Goal: Information Seeking & Learning: Check status

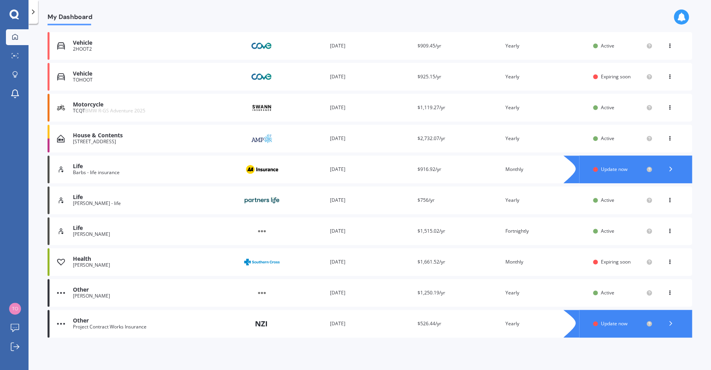
scroll to position [111, 0]
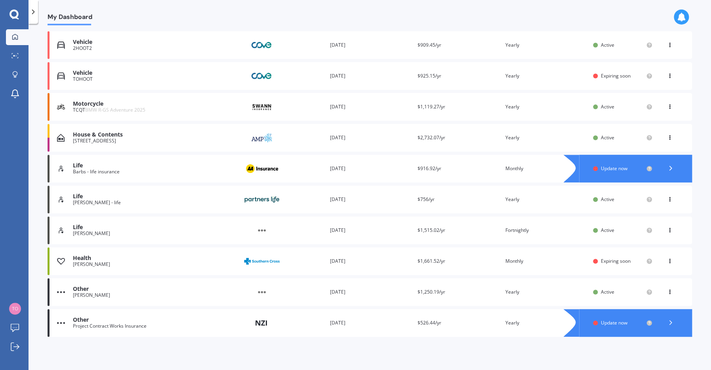
click at [370, 320] on icon at bounding box center [671, 323] width 8 height 8
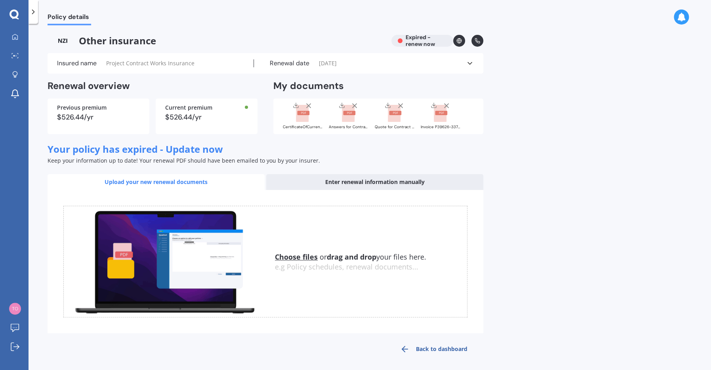
click at [370, 61] on icon at bounding box center [470, 63] width 8 height 8
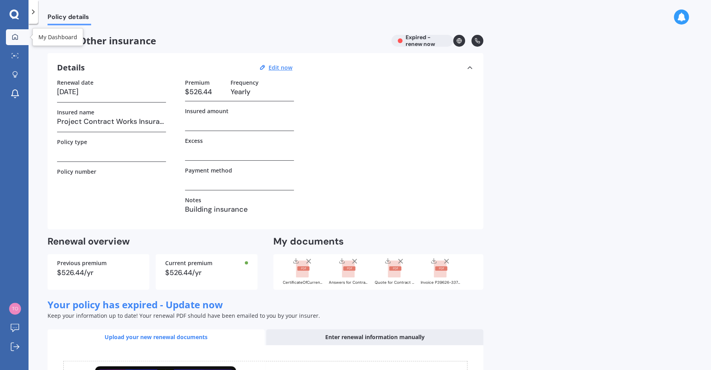
click at [18, 34] on div at bounding box center [15, 37] width 12 height 7
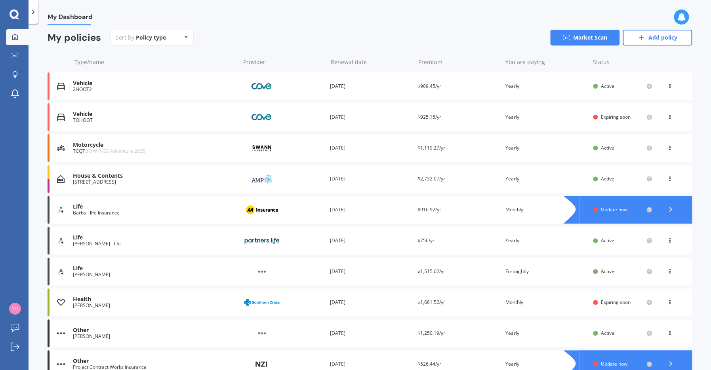
scroll to position [111, 0]
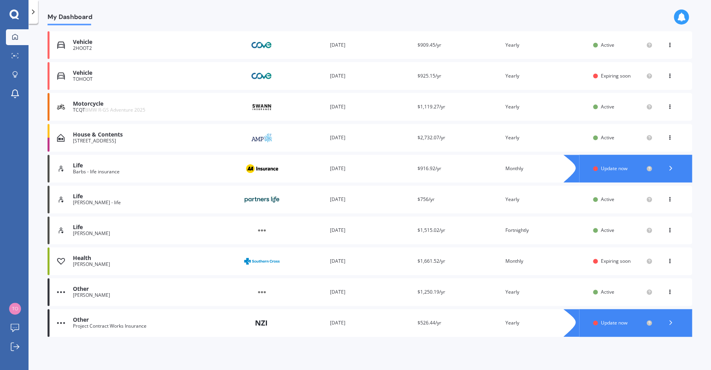
click at [63, 321] on img at bounding box center [61, 323] width 8 height 8
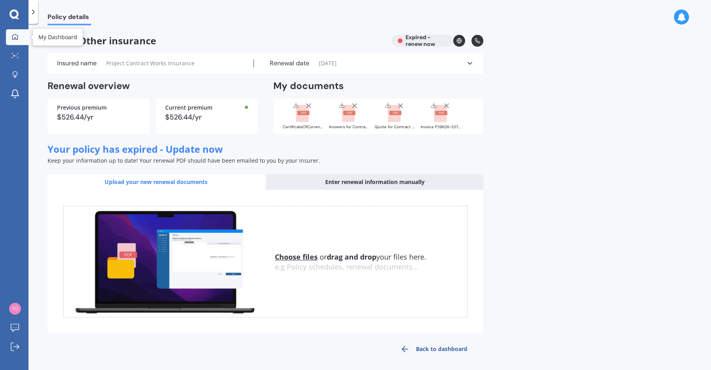
click at [15, 36] on icon at bounding box center [15, 37] width 6 height 6
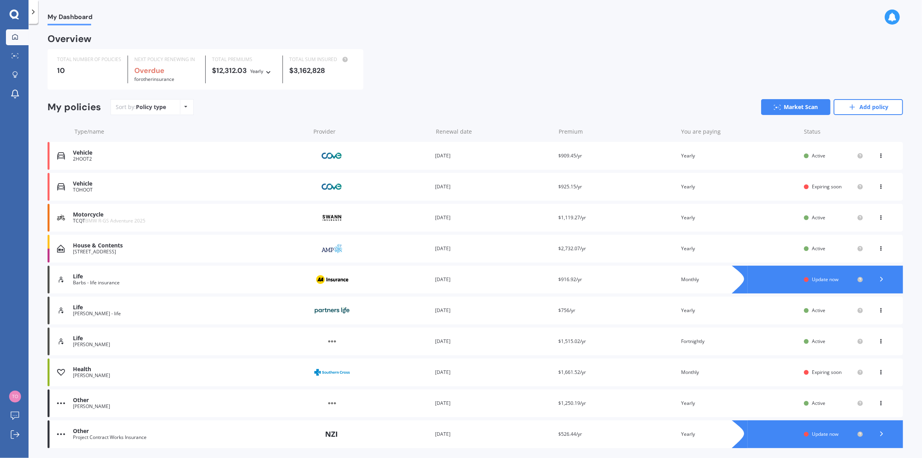
click at [222, 283] on div "Barbs - life insurance" at bounding box center [189, 283] width 233 height 6
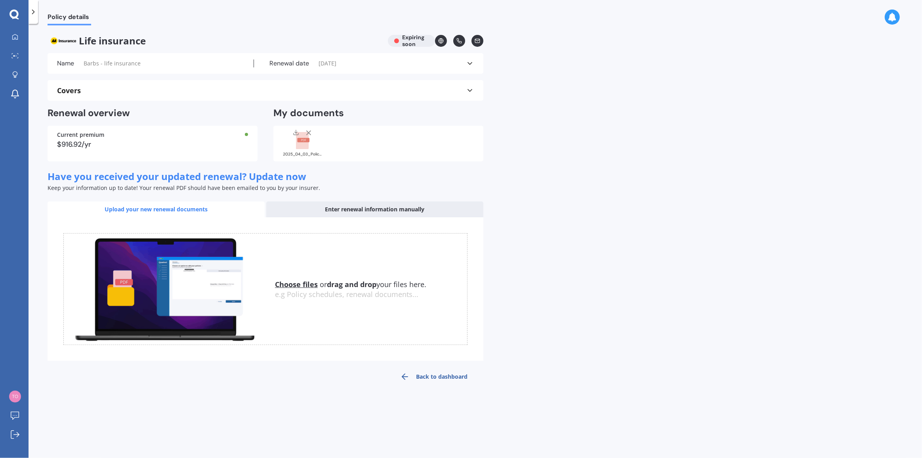
click at [301, 140] on rect at bounding box center [303, 140] width 12 height 4
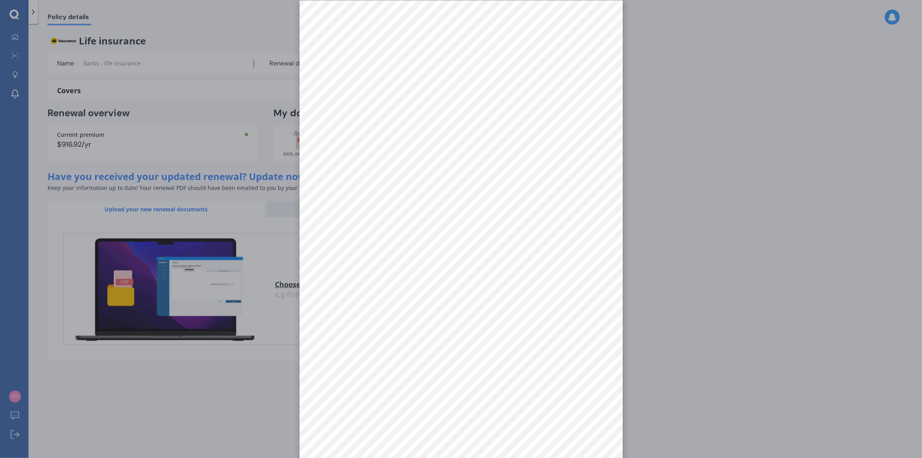
scroll to position [11, 0]
click at [65, 204] on div at bounding box center [461, 229] width 922 height 458
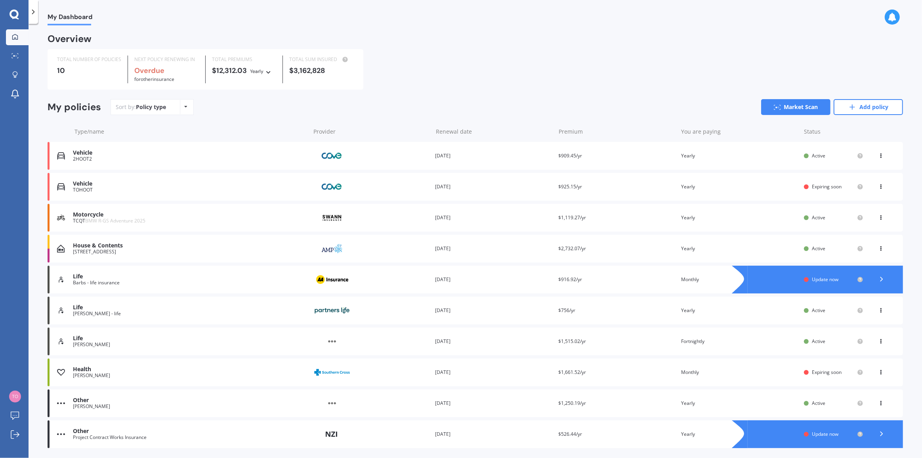
click at [214, 190] on div "TOHOOT" at bounding box center [189, 190] width 233 height 6
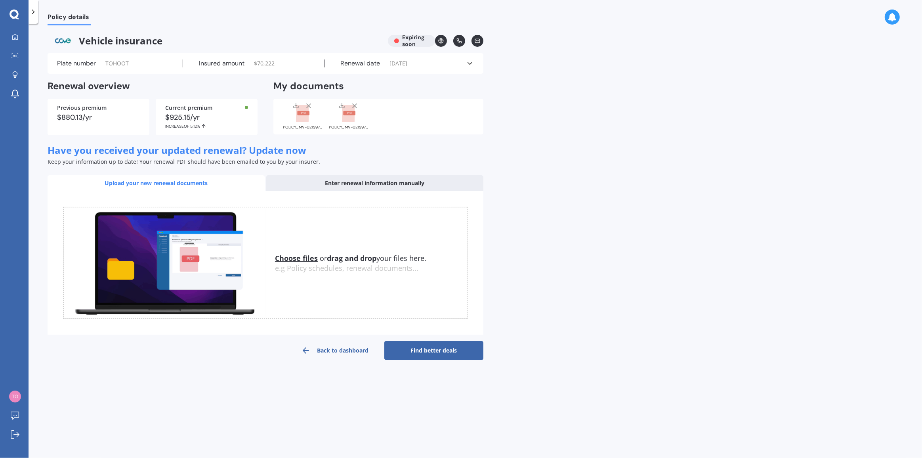
click at [303, 116] on rect at bounding box center [302, 113] width 13 height 17
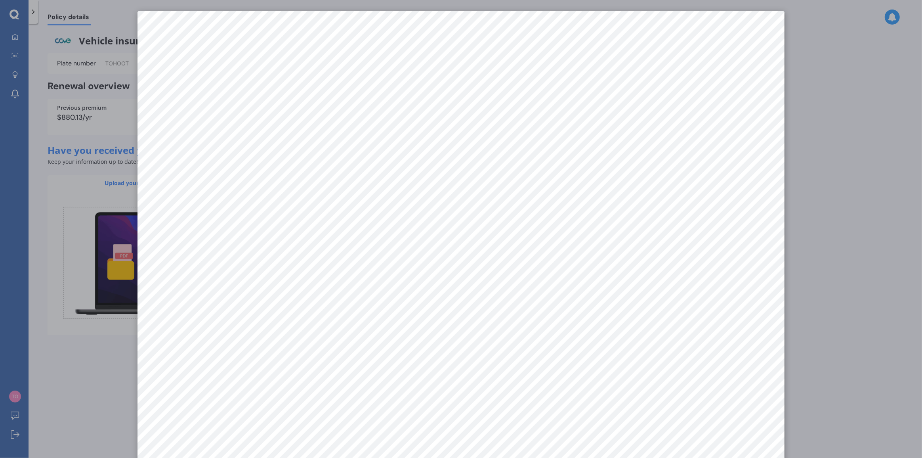
click at [370, 150] on div at bounding box center [461, 229] width 922 height 458
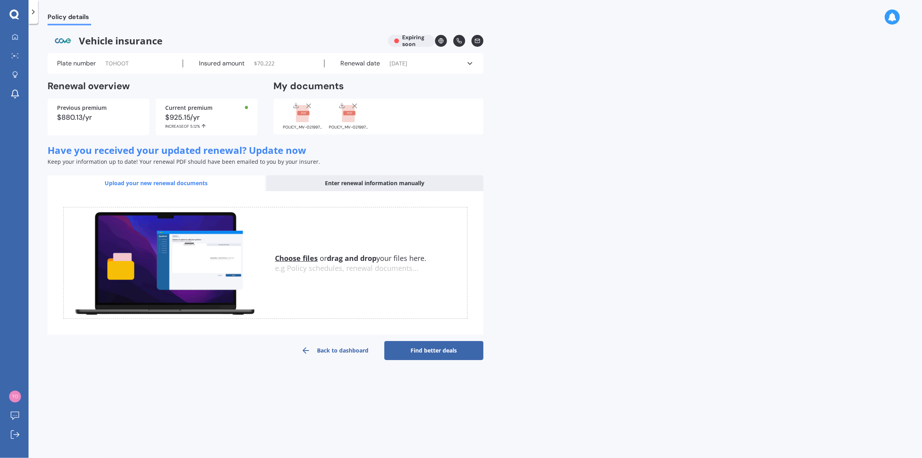
click at [346, 111] on rect at bounding box center [348, 113] width 13 height 17
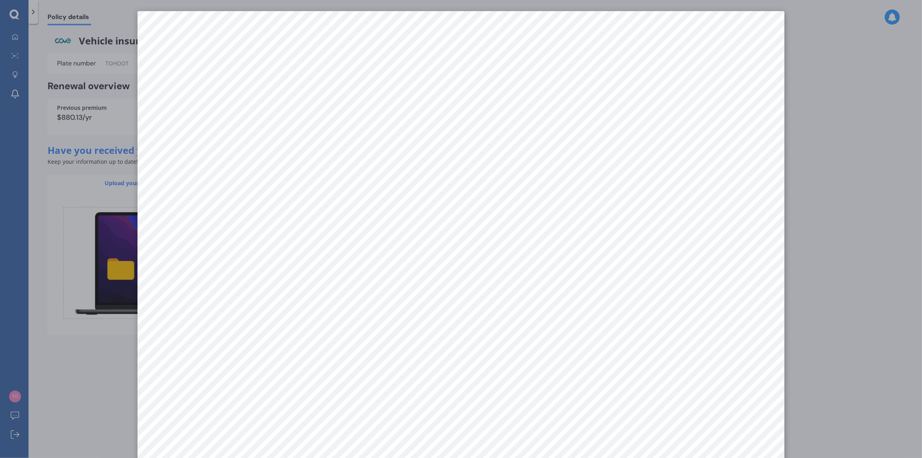
click at [370, 294] on div at bounding box center [461, 229] width 922 height 458
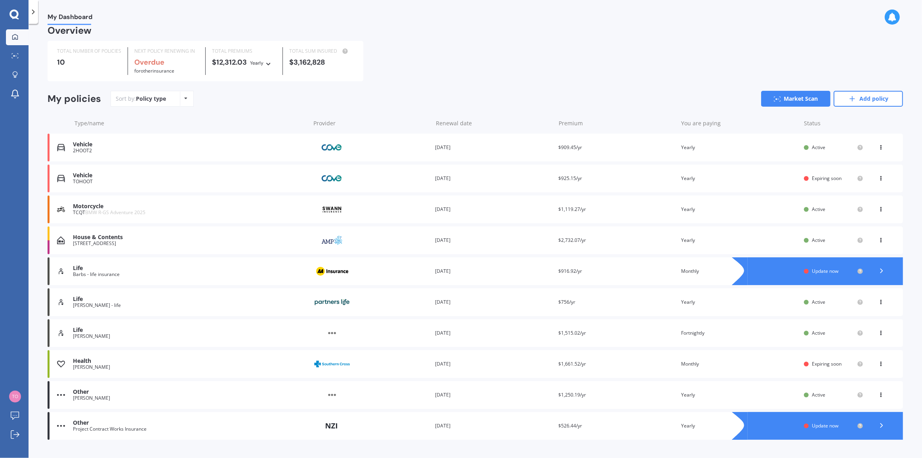
scroll to position [24, 0]
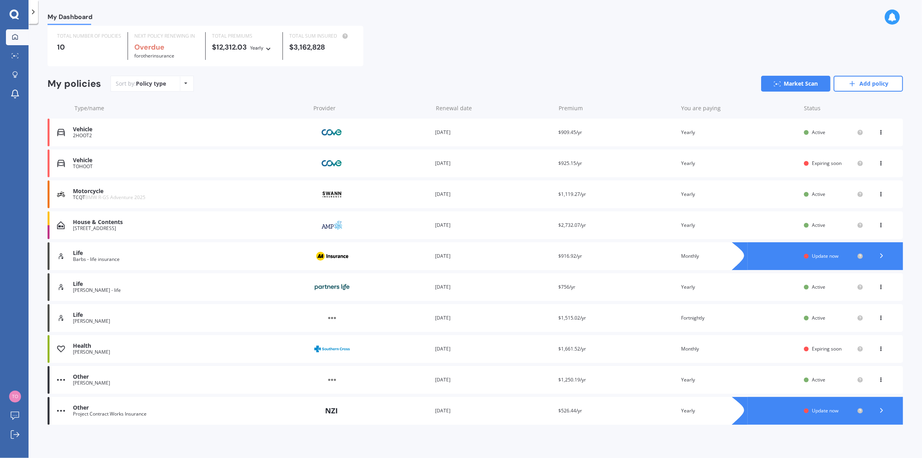
click at [279, 370] on div "Project Contract Works Insurance" at bounding box center [189, 414] width 233 height 6
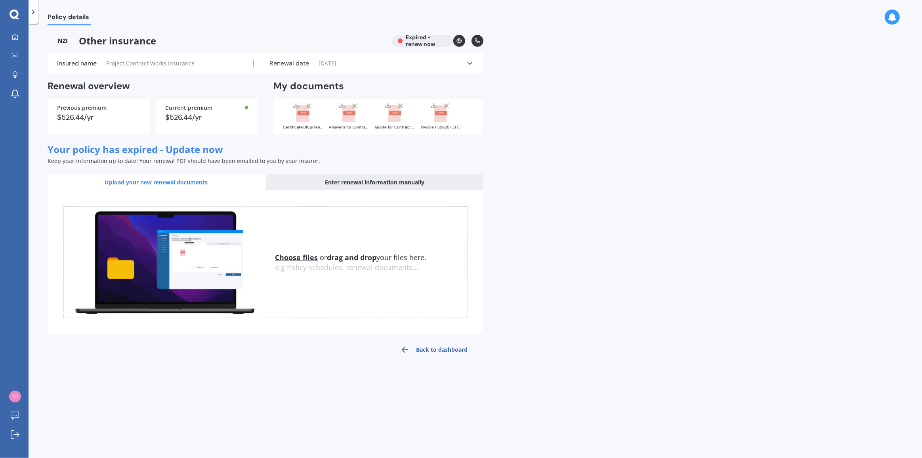
click at [305, 182] on div "Enter renewal information manually" at bounding box center [374, 182] width 217 height 16
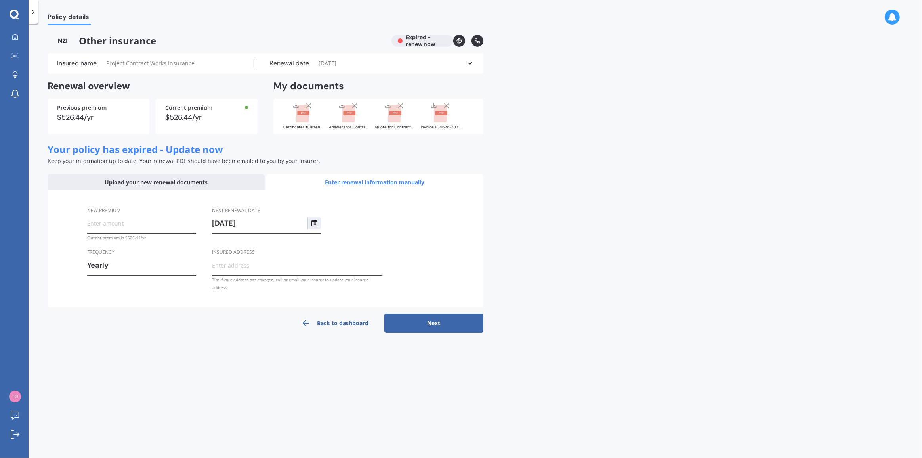
click at [92, 181] on div "Upload your new renewal documents" at bounding box center [156, 182] width 217 height 16
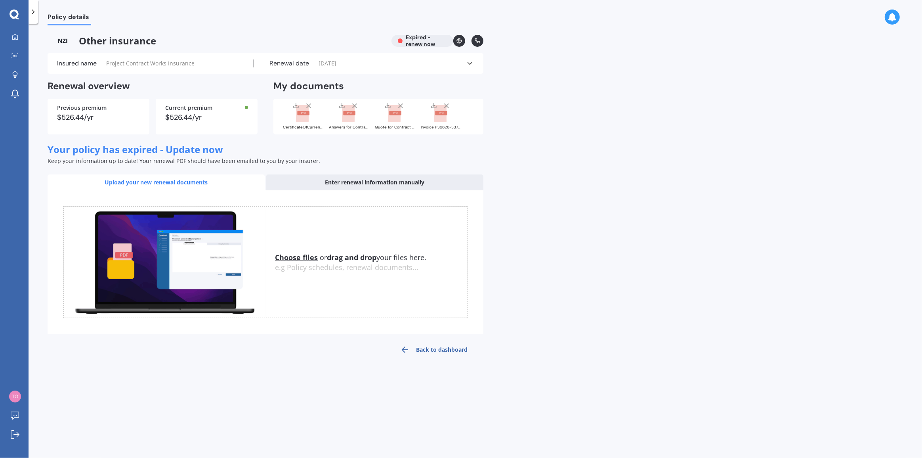
click at [370, 65] on icon at bounding box center [470, 63] width 8 height 8
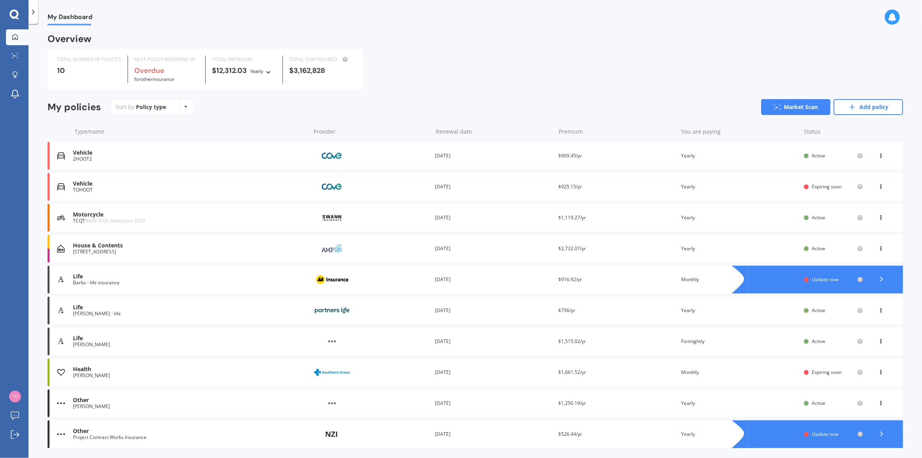
click at [187, 107] on div "Policy type Alphabetical Date added Renewing next" at bounding box center [186, 107] width 12 height 14
click at [270, 101] on div "Sort by: Policy type Policy type Alphabetical Date added Renewing next Market S…" at bounding box center [507, 107] width 792 height 16
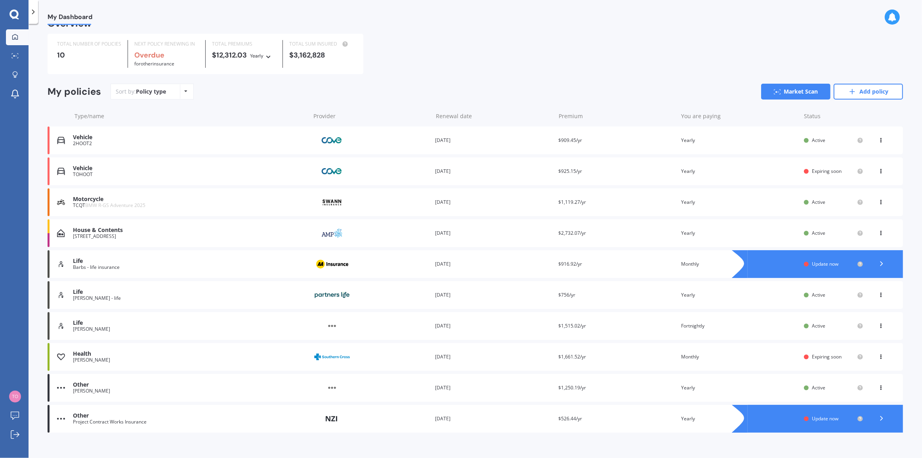
scroll to position [24, 0]
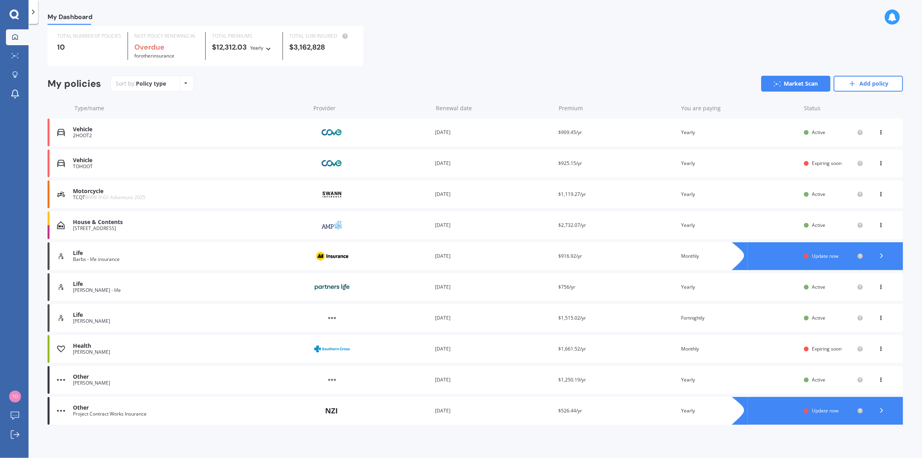
click at [59, 370] on img at bounding box center [61, 410] width 8 height 8
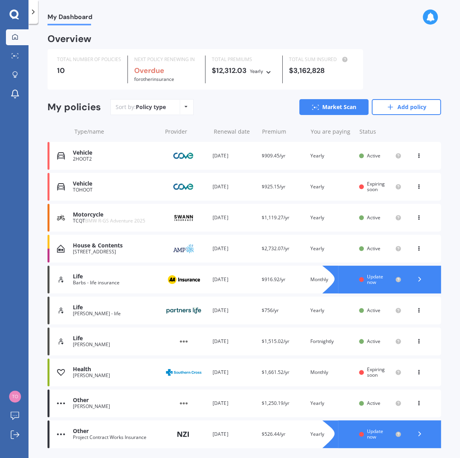
click at [90, 343] on div "[PERSON_NAME]" at bounding box center [115, 344] width 85 height 6
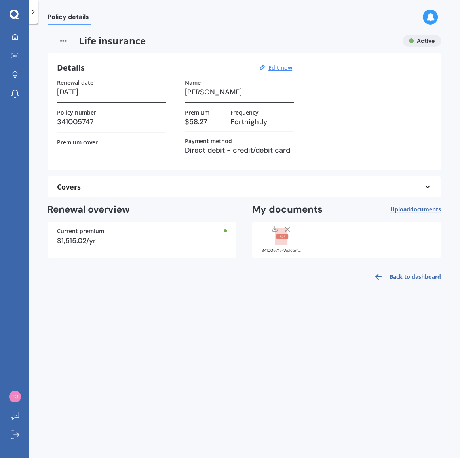
click at [285, 244] on rect at bounding box center [281, 236] width 13 height 17
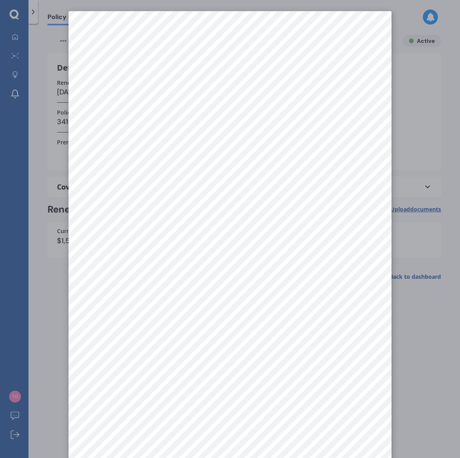
click at [370, 328] on div at bounding box center [230, 229] width 460 height 458
